Goal: Navigation & Orientation: Find specific page/section

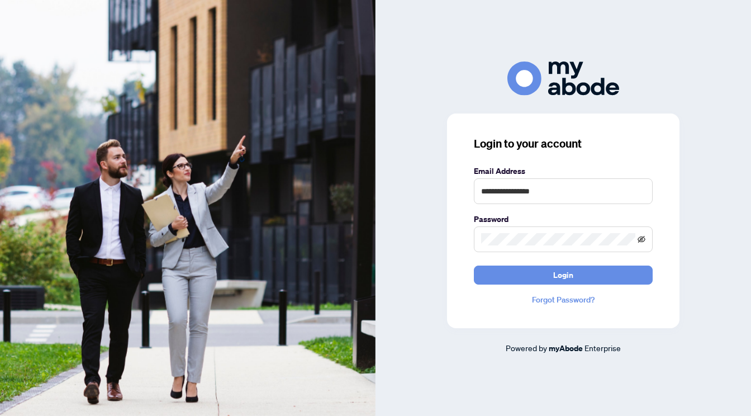
click at [640, 242] on icon "eye-invisible" at bounding box center [642, 239] width 8 height 7
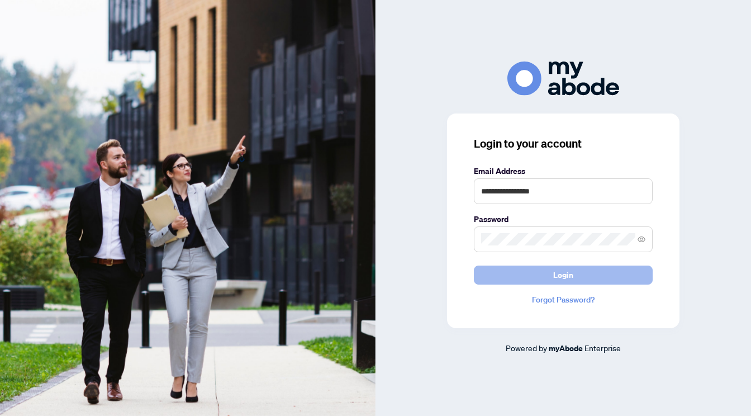
click at [571, 277] on span "Login" at bounding box center [563, 275] width 20 height 18
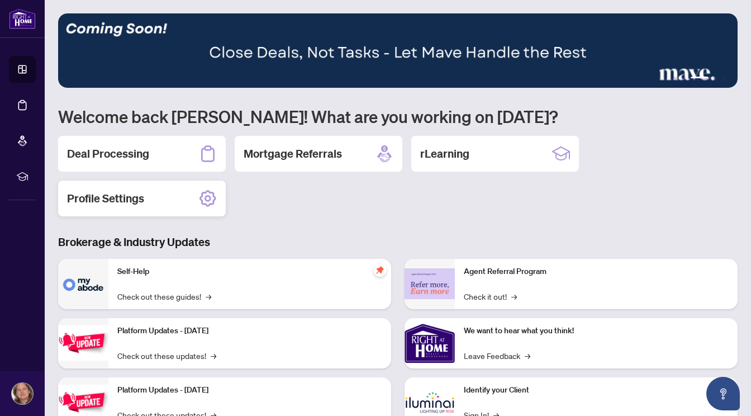
click at [201, 194] on icon at bounding box center [208, 198] width 18 height 18
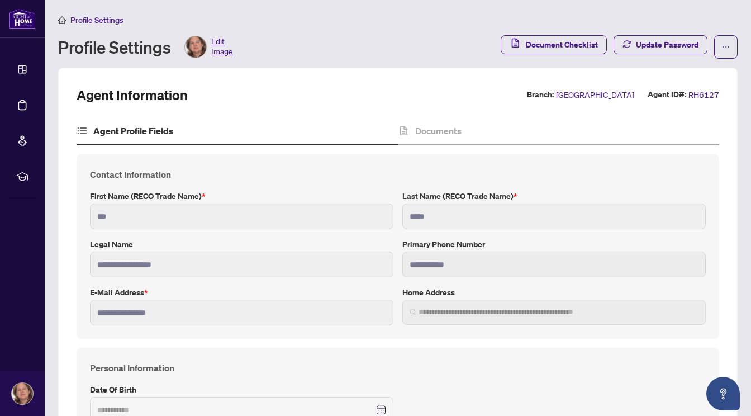
click at [222, 49] on span "Edit Image" at bounding box center [222, 47] width 22 height 22
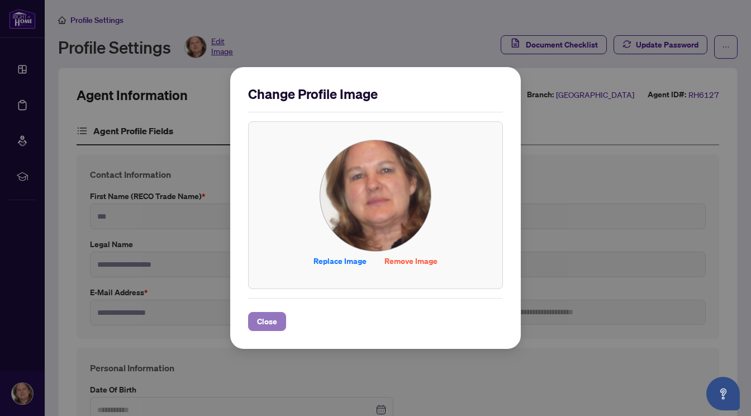
click at [259, 322] on span "Close" at bounding box center [267, 321] width 20 height 18
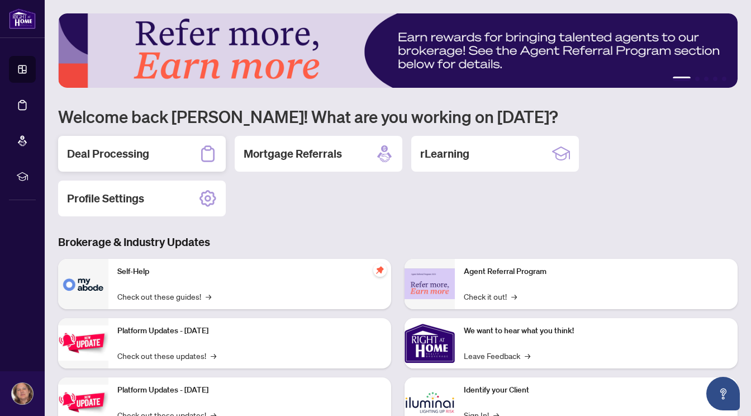
click at [207, 154] on icon at bounding box center [208, 154] width 18 height 18
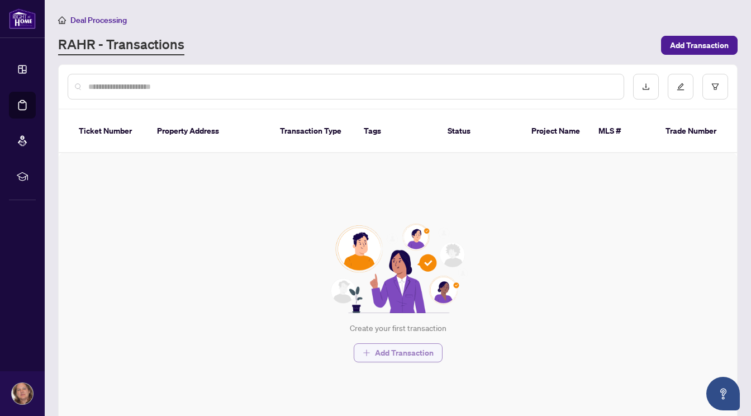
click at [415, 354] on span "Add Transaction" at bounding box center [404, 353] width 59 height 18
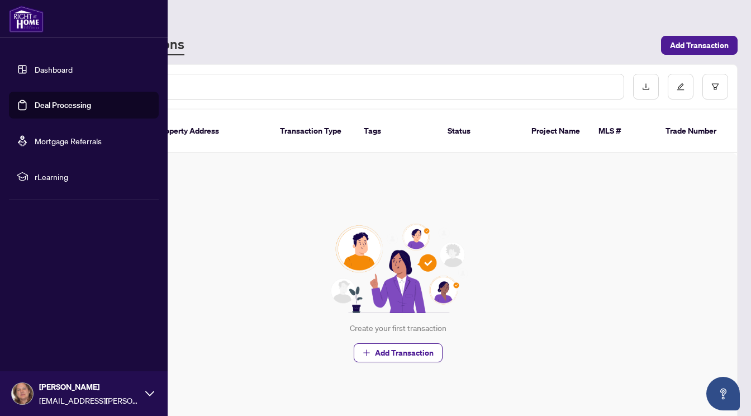
click at [33, 174] on li "rLearning" at bounding box center [84, 176] width 150 height 27
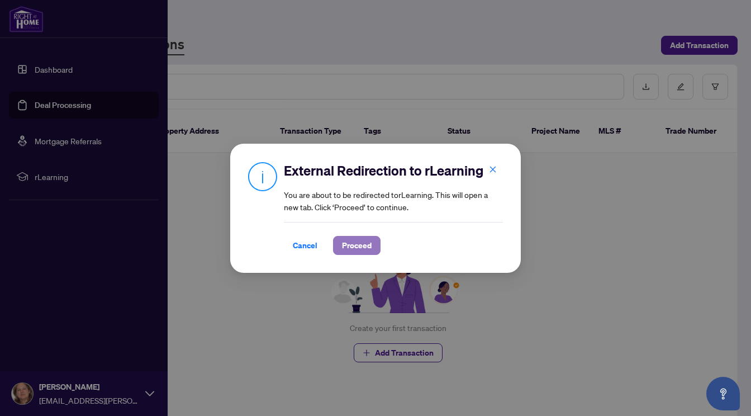
click at [355, 241] on span "Proceed" at bounding box center [357, 245] width 30 height 18
